Goal: Information Seeking & Learning: Learn about a topic

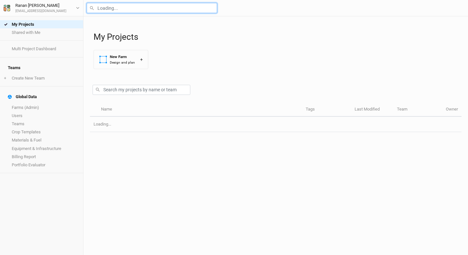
click at [109, 11] on input "text" at bounding box center [152, 8] width 130 height 10
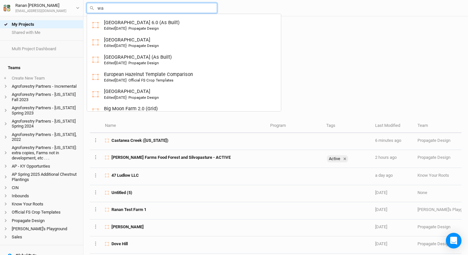
type input "wal"
type input "[PERSON_NAME] Farms Food Forest and Silvopasture - ACTIVE"
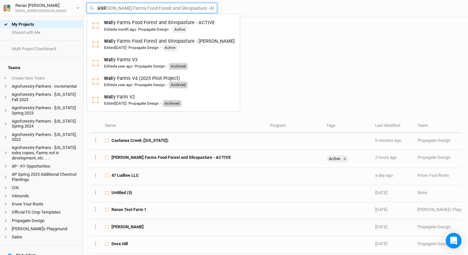
type input "[PERSON_NAME]"
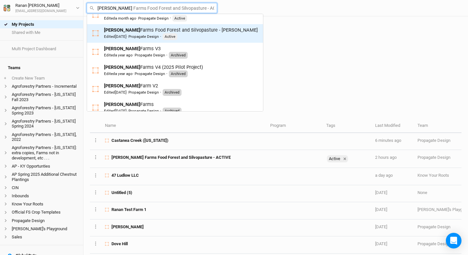
scroll to position [13, 0]
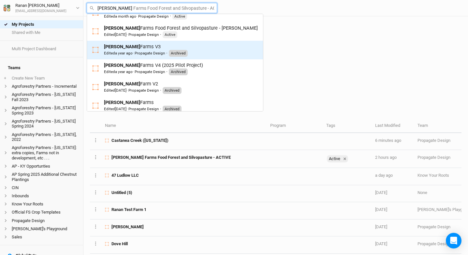
click at [207, 50] on div "[PERSON_NAME] Farms V3 Edited a year ago · Propagate Design · Archived" at bounding box center [175, 49] width 166 height 13
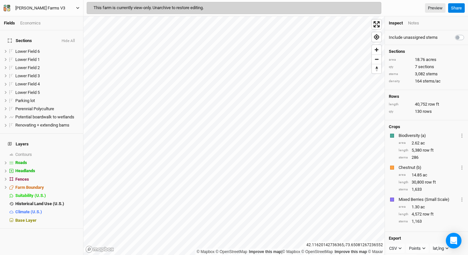
click at [42, 8] on div "[PERSON_NAME] Farms V3" at bounding box center [40, 8] width 50 height 7
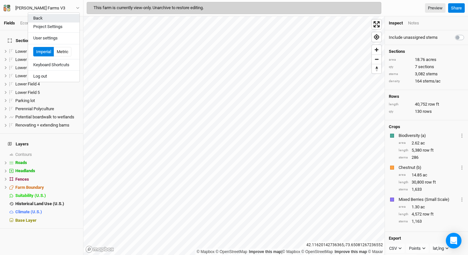
click at [43, 15] on button "Back" at bounding box center [54, 18] width 52 height 8
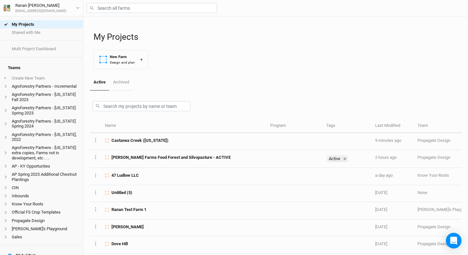
click at [130, 13] on div at bounding box center [276, 8] width 385 height 16
click at [130, 9] on input "text" at bounding box center [152, 8] width 130 height 10
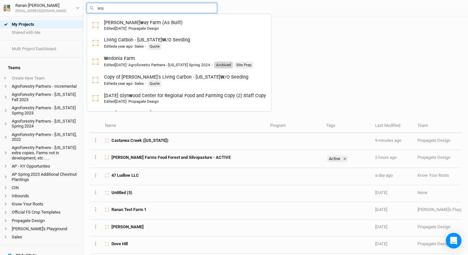
type input "wal"
type input "[PERSON_NAME] Farms Food Forest and Silvopasture - ACTIVE"
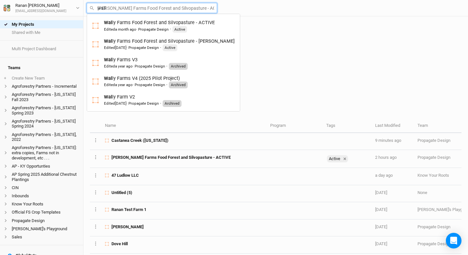
type input "[PERSON_NAME]"
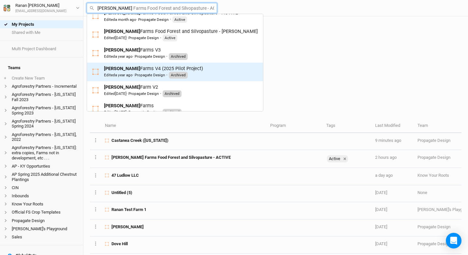
scroll to position [14, 0]
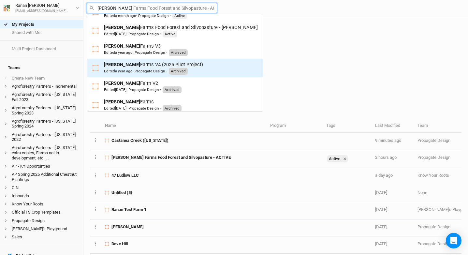
click at [208, 69] on div "[PERSON_NAME] Farms V4 (2025 Pilot Project) Edited a year ago · Propagate Desig…" at bounding box center [175, 67] width 166 height 13
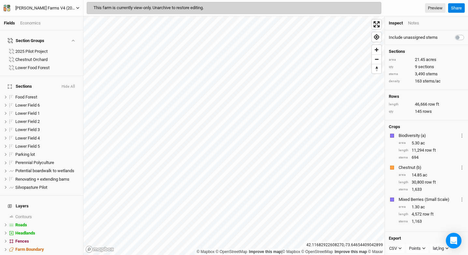
click at [41, 8] on div "[PERSON_NAME] Farms V4 (2025 Pilot Project)" at bounding box center [45, 8] width 61 height 7
click at [47, 18] on button "Back" at bounding box center [54, 18] width 52 height 8
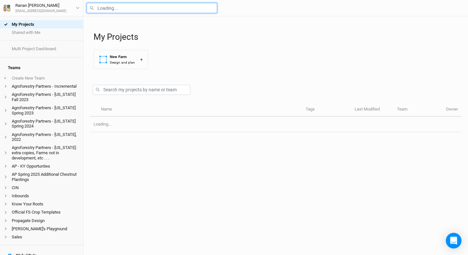
click at [107, 11] on input "text" at bounding box center [152, 8] width 130 height 10
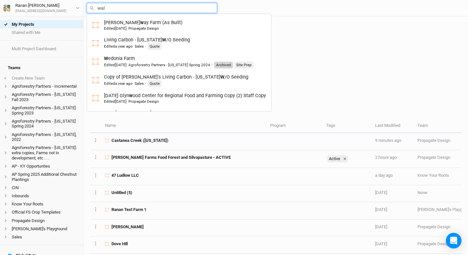
type input "wall"
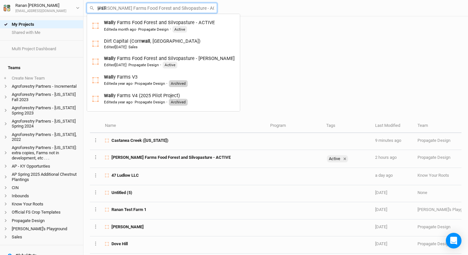
type input "[PERSON_NAME] Farms Food Forest and Silvopasture - ACTIVE"
type input "[PERSON_NAME]"
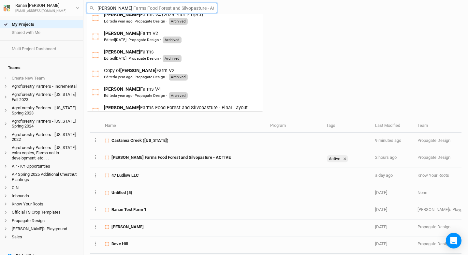
scroll to position [75, 0]
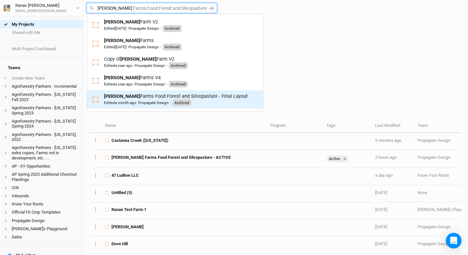
click at [159, 102] on div "Edited a month ago · Propagate Design" at bounding box center [136, 102] width 65 height 5
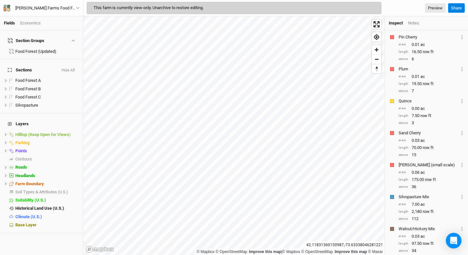
scroll to position [746, 0]
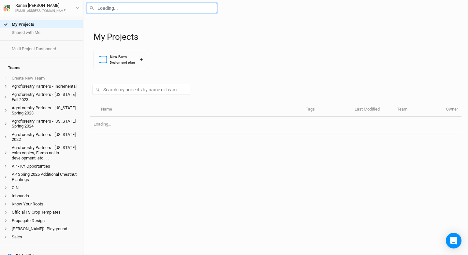
click at [118, 9] on input "text" at bounding box center [152, 8] width 130 height 10
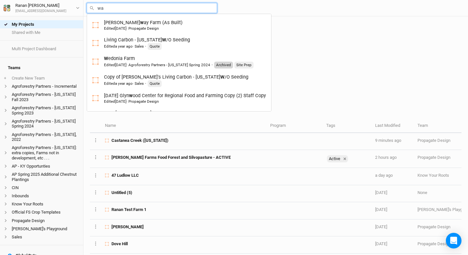
type input "wal"
type input "[PERSON_NAME] Farms Food Forest and Silvopasture - ACTIVE"
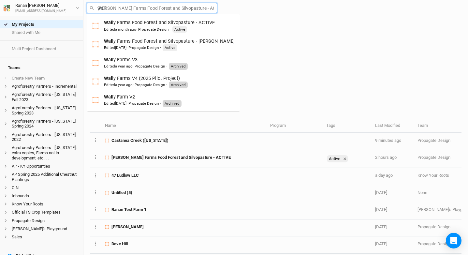
type input "[PERSON_NAME]"
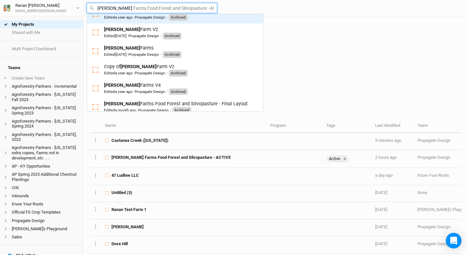
scroll to position [75, 0]
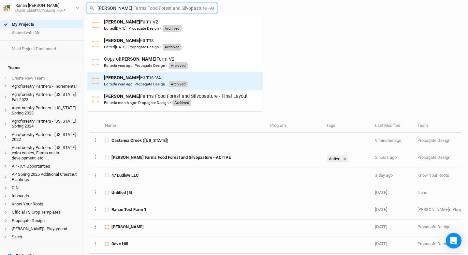
click at [143, 82] on div "Edited a year ago · Propagate Design" at bounding box center [134, 84] width 61 height 5
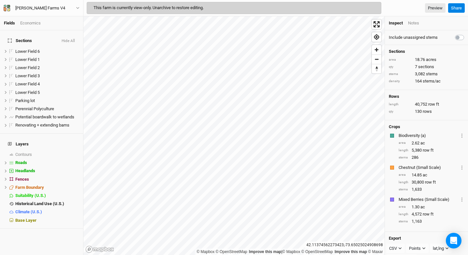
click at [39, 13] on div "[PERSON_NAME] Farms V4 Back Project Settings User settings Imperial Metric Keyb…" at bounding box center [42, 8] width 84 height 16
click at [39, 9] on div "[PERSON_NAME] Farms V4" at bounding box center [40, 8] width 50 height 7
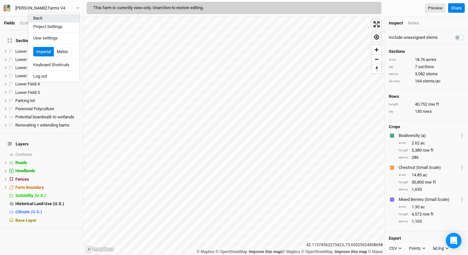
click at [38, 21] on button "Back" at bounding box center [54, 18] width 52 height 8
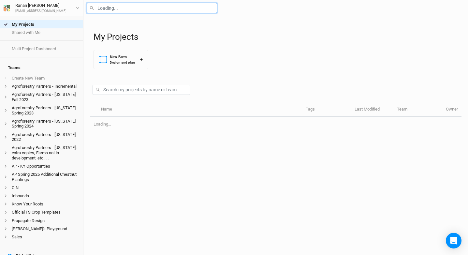
click at [104, 7] on input "text" at bounding box center [152, 8] width 130 height 10
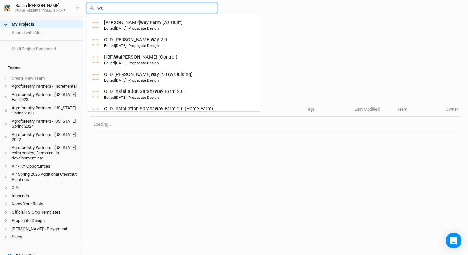
type input "wal"
type input "[PERSON_NAME] Farms Food Forest and Silvopasture - ACTIVE"
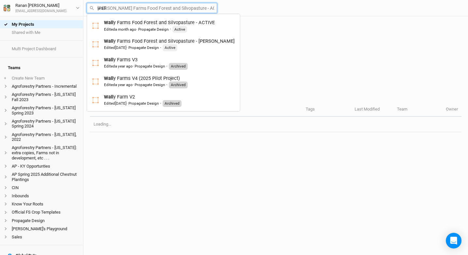
type input "[PERSON_NAME]"
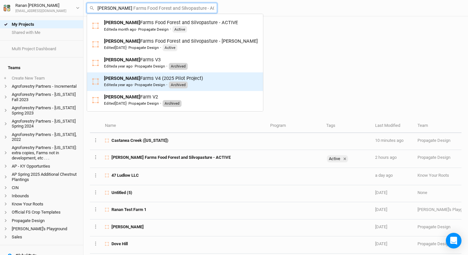
scroll to position [75, 0]
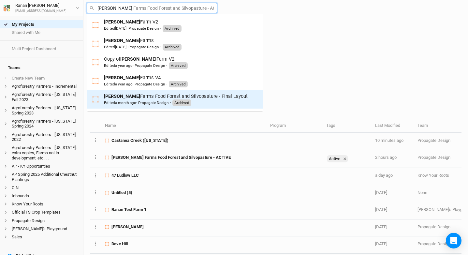
click at [145, 100] on div "Edited a month ago · Propagate Design" at bounding box center [136, 102] width 65 height 5
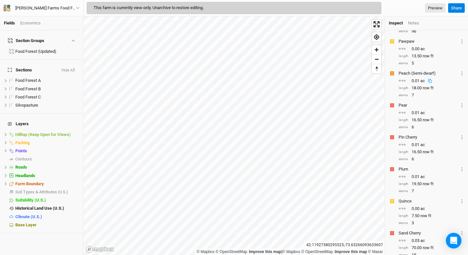
scroll to position [592, 0]
click at [58, 7] on div "[PERSON_NAME] Farms Food Forest and Silvopasture - Final Layout" at bounding box center [45, 8] width 61 height 7
click at [26, 20] on div "Economics" at bounding box center [30, 23] width 21 height 6
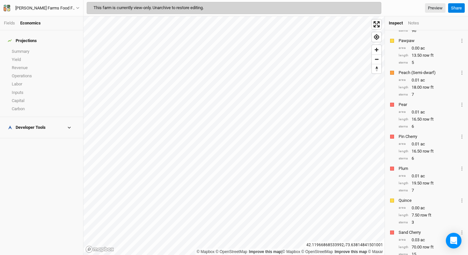
click at [34, 125] on div "Developer Tools" at bounding box center [27, 127] width 38 height 5
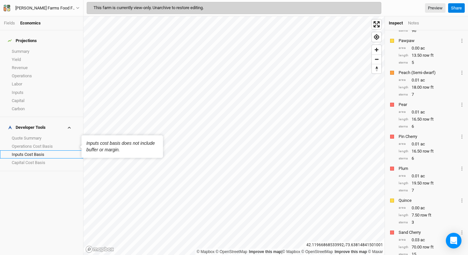
click at [34, 150] on link "Inputs Cost Basis" at bounding box center [41, 154] width 83 height 8
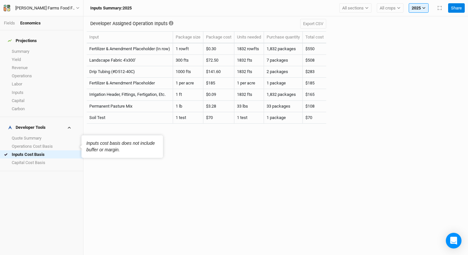
click at [40, 126] on h4 "Developer Tools" at bounding box center [41, 127] width 75 height 13
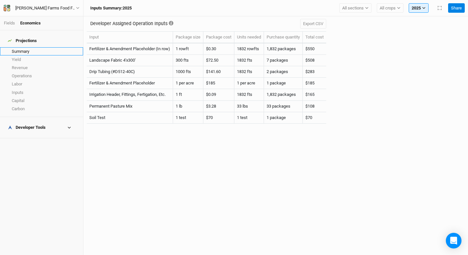
click at [23, 47] on link "Summary" at bounding box center [41, 51] width 83 height 8
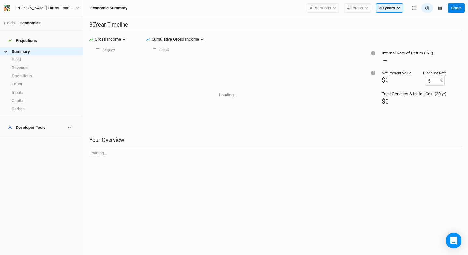
click at [35, 125] on div "Developer Tools" at bounding box center [27, 127] width 38 height 5
click at [38, 134] on link "Quote Summary" at bounding box center [41, 138] width 83 height 8
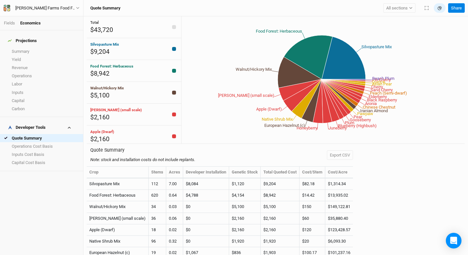
click at [9, 26] on div "Fields Economics" at bounding box center [41, 23] width 83 height 14
click at [6, 21] on link "Fields" at bounding box center [9, 23] width 11 height 5
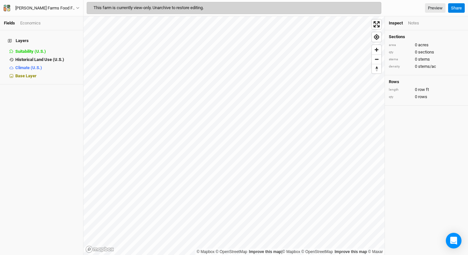
click at [25, 22] on div "Economics" at bounding box center [30, 23] width 21 height 6
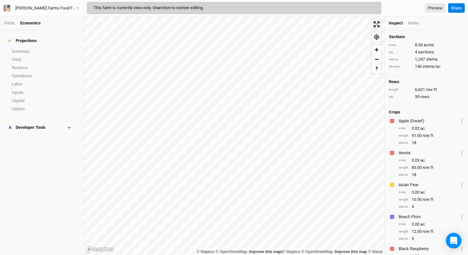
click at [37, 122] on h4 "Developer Tools" at bounding box center [41, 127] width 75 height 13
click at [55, 9] on div "[PERSON_NAME] Farms Food Forest and Silvopasture - Final Layout" at bounding box center [45, 8] width 61 height 7
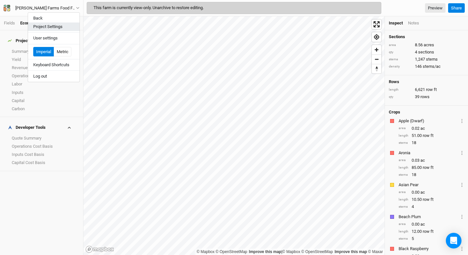
click at [54, 25] on button "Project Settings" at bounding box center [54, 27] width 52 height 8
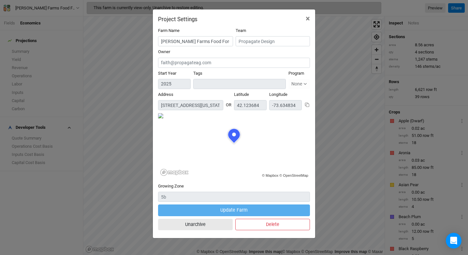
scroll to position [33, 76]
click at [221, 227] on button "Unarchive" at bounding box center [195, 224] width 75 height 11
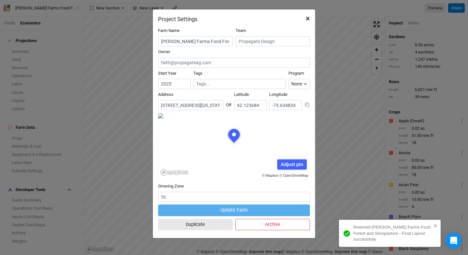
click at [310, 18] on span "×" at bounding box center [308, 18] width 4 height 9
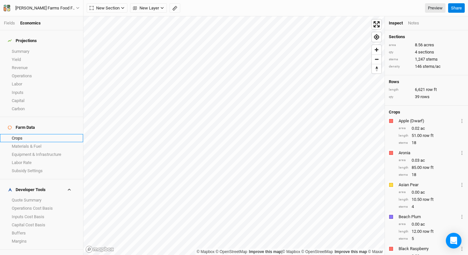
click at [23, 134] on link "Crops" at bounding box center [41, 138] width 83 height 8
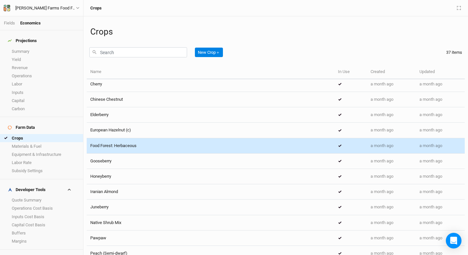
scroll to position [91, 0]
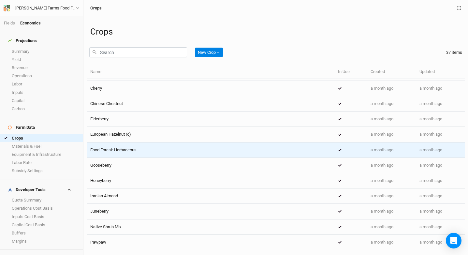
click at [138, 148] on div "Food Forest: Herbaceous" at bounding box center [210, 150] width 241 height 6
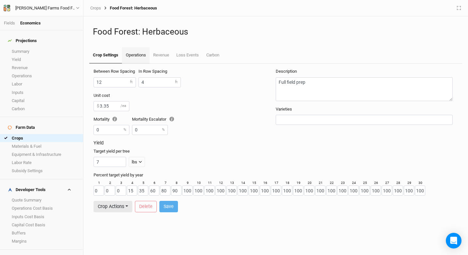
click at [134, 56] on link "Operations" at bounding box center [135, 55] width 27 height 16
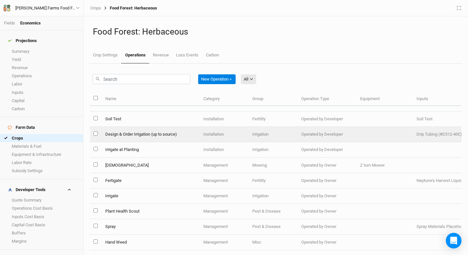
scroll to position [169, 0]
click at [162, 127] on td "Design & Order Irrigation (up to source)" at bounding box center [150, 134] width 98 height 15
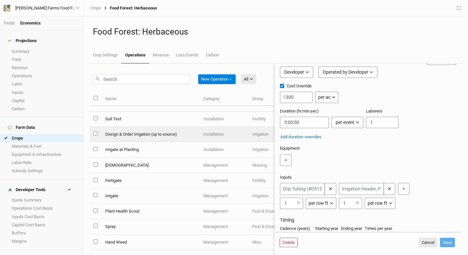
scroll to position [13, 0]
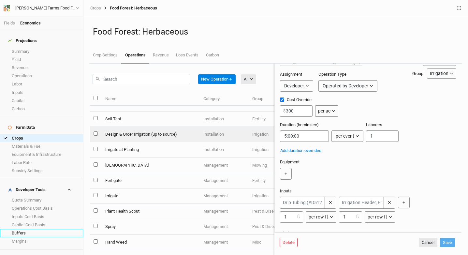
click at [31, 229] on link "Buffers" at bounding box center [41, 233] width 83 height 8
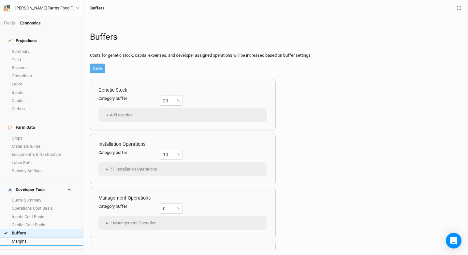
click at [31, 237] on link "Margins" at bounding box center [41, 241] width 83 height 8
click at [38, 6] on div "[PERSON_NAME] Farms Food Forest and Silvopasture - Final Layout" at bounding box center [45, 8] width 61 height 7
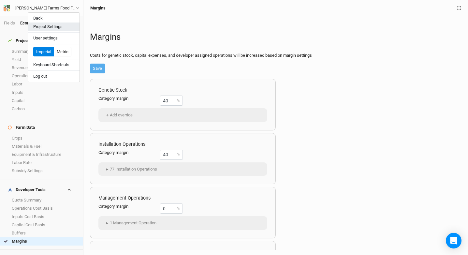
click at [57, 24] on button "Project Settings" at bounding box center [54, 27] width 52 height 8
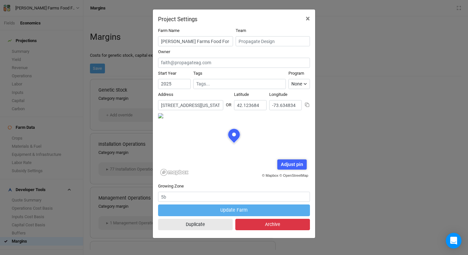
click at [261, 224] on button "Archive" at bounding box center [273, 224] width 75 height 11
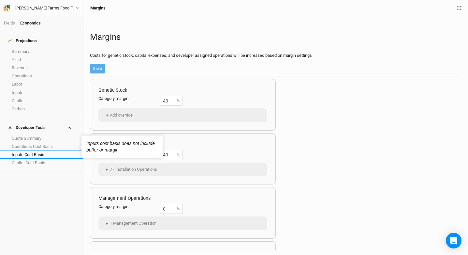
click at [40, 150] on link "Inputs Cost Basis" at bounding box center [41, 154] width 83 height 8
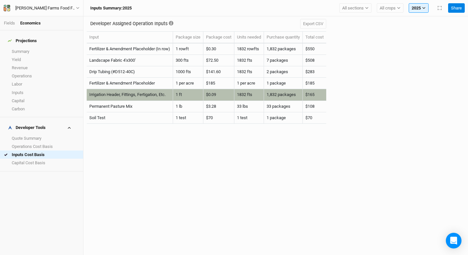
click at [115, 96] on td "Irrigation Header, Fittings, Fertigation, Etc." at bounding box center [130, 94] width 86 height 11
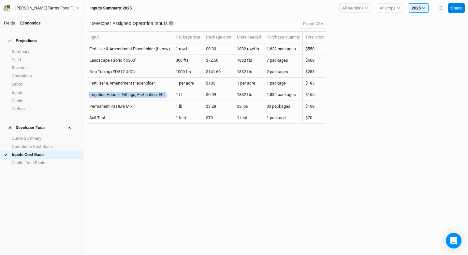
click at [13, 22] on link "Fields" at bounding box center [9, 23] width 11 height 5
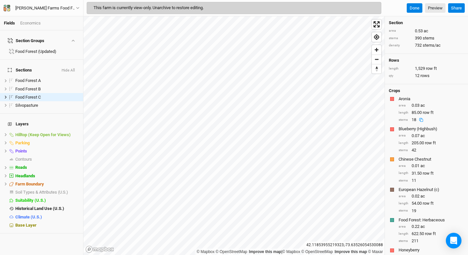
scroll to position [1, 0]
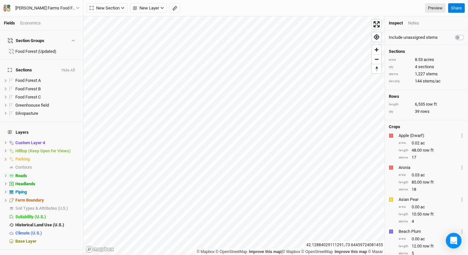
click at [64, 4] on div "[PERSON_NAME] Farms Food Forest and Silvopasture - ACTIVE Back Project Settings…" at bounding box center [42, 8] width 84 height 16
click at [65, 6] on div "[PERSON_NAME] Farms Food Forest and Silvopasture - ACTIVE" at bounding box center [45, 8] width 61 height 7
click at [33, 21] on div "Economics" at bounding box center [30, 23] width 21 height 6
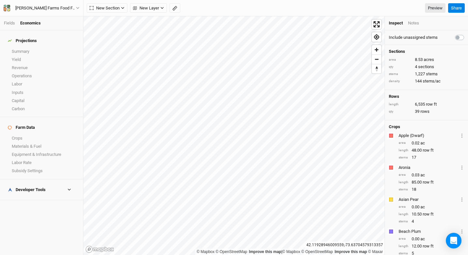
click at [46, 183] on h4 "Developer Tools" at bounding box center [41, 189] width 75 height 13
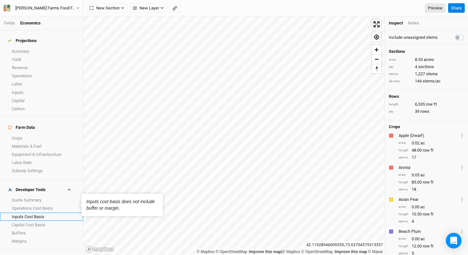
click at [53, 213] on link "Inputs Cost Basis" at bounding box center [41, 217] width 83 height 8
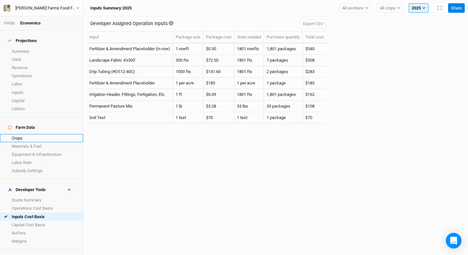
click at [36, 134] on link "Crops" at bounding box center [41, 138] width 83 height 8
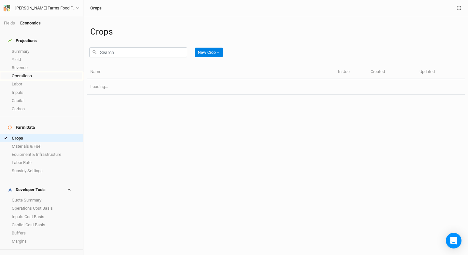
click at [35, 72] on link "Operations" at bounding box center [41, 76] width 83 height 8
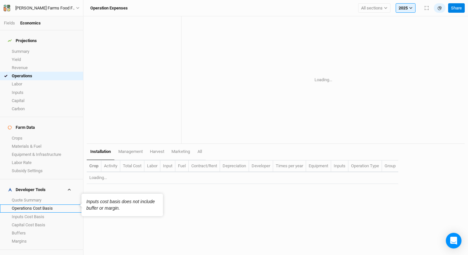
click at [39, 205] on link "Operations Cost Basis" at bounding box center [41, 209] width 83 height 8
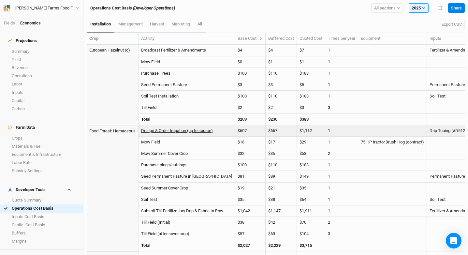
click at [161, 132] on link "Design & Order Irrigation (up to source)" at bounding box center [177, 130] width 72 height 5
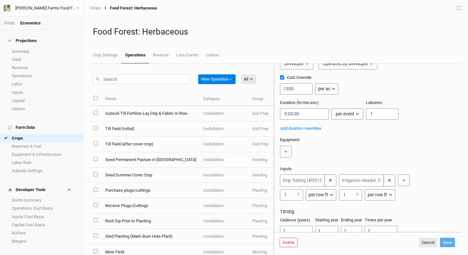
scroll to position [66, 0]
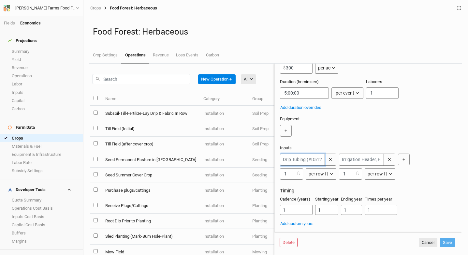
click at [301, 156] on input "text" at bounding box center [302, 160] width 45 height 12
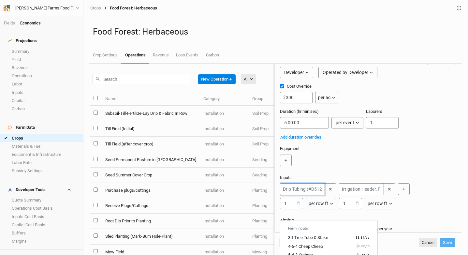
scroll to position [0, 0]
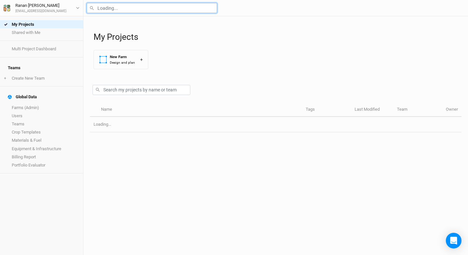
click at [150, 11] on input "text" at bounding box center [152, 8] width 130 height 10
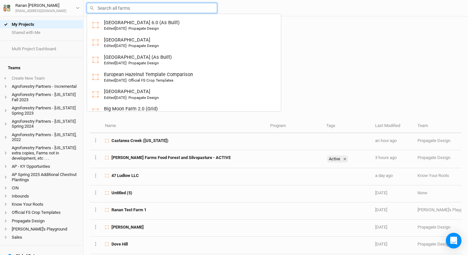
click at [155, 5] on input "text" at bounding box center [152, 8] width 130 height 10
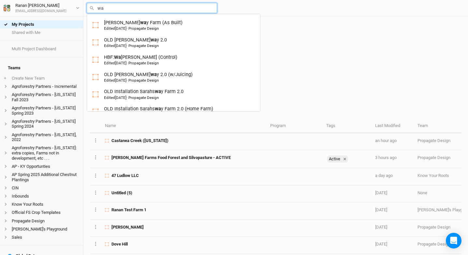
type input "wal"
type input "[PERSON_NAME] Farms Food Forest and Silvopasture - ACTIVE"
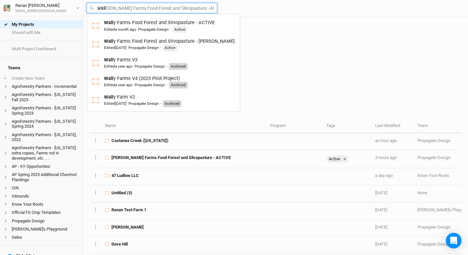
type input "[PERSON_NAME]"
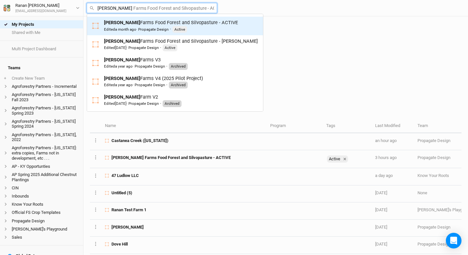
click at [199, 32] on div "Edited a month ago · Propagate Design · Active" at bounding box center [171, 29] width 134 height 7
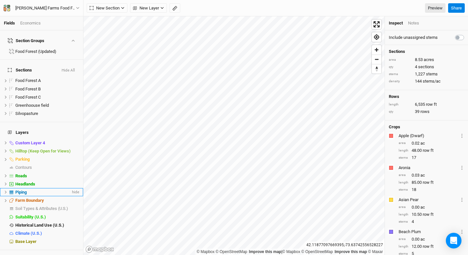
click at [26, 190] on span "Piping" at bounding box center [20, 192] width 11 height 5
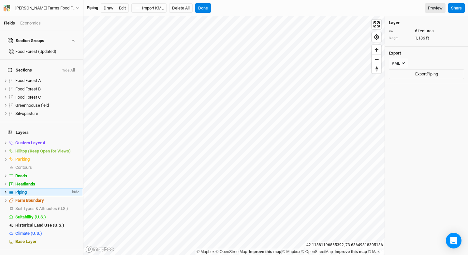
click at [4, 190] on icon at bounding box center [6, 192] width 4 height 4
